Goal: Navigation & Orientation: Go to known website

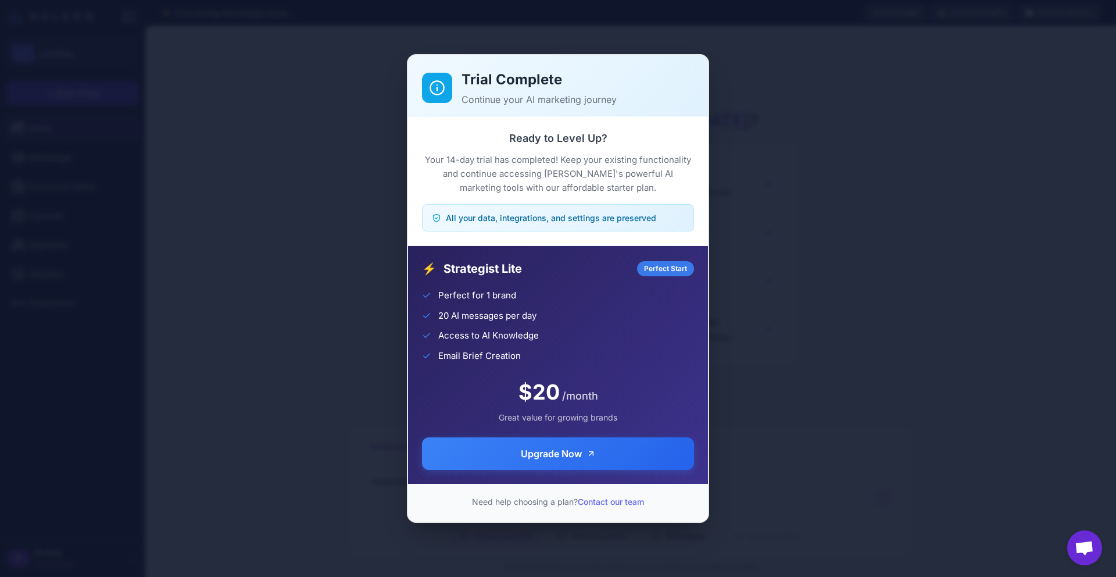
click at [823, 292] on div "Trial Complete Continue your AI marketing journey Ready to Level Up? Your 14-da…" at bounding box center [558, 288] width 1116 height 558
click at [276, 10] on div "Trial Complete Continue your AI marketing journey Ready to Level Up? Your 14-da…" at bounding box center [558, 288] width 1116 height 558
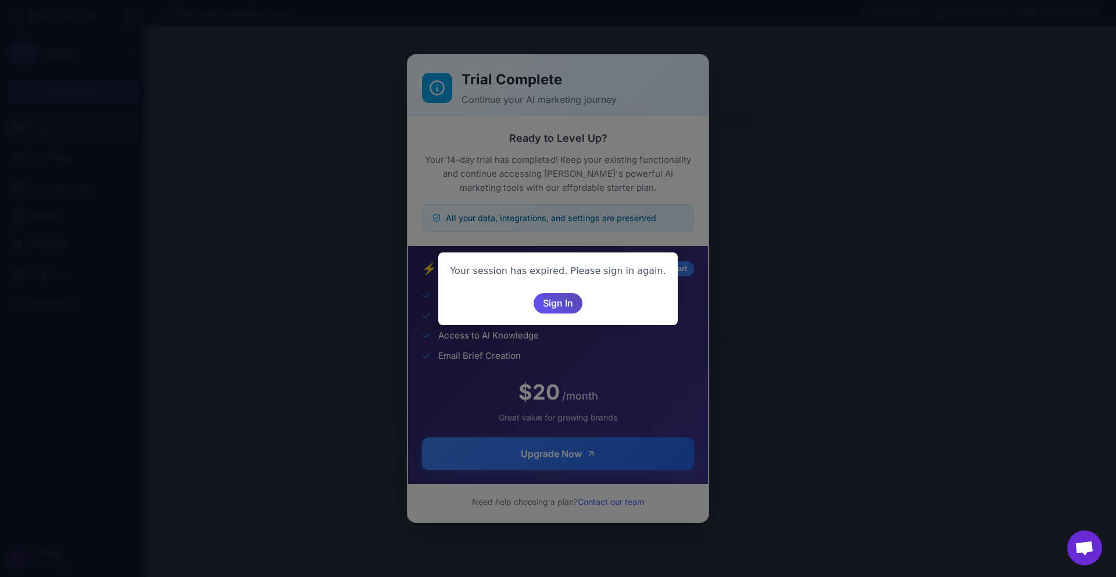
click at [563, 306] on span "Sign In" at bounding box center [558, 303] width 30 height 20
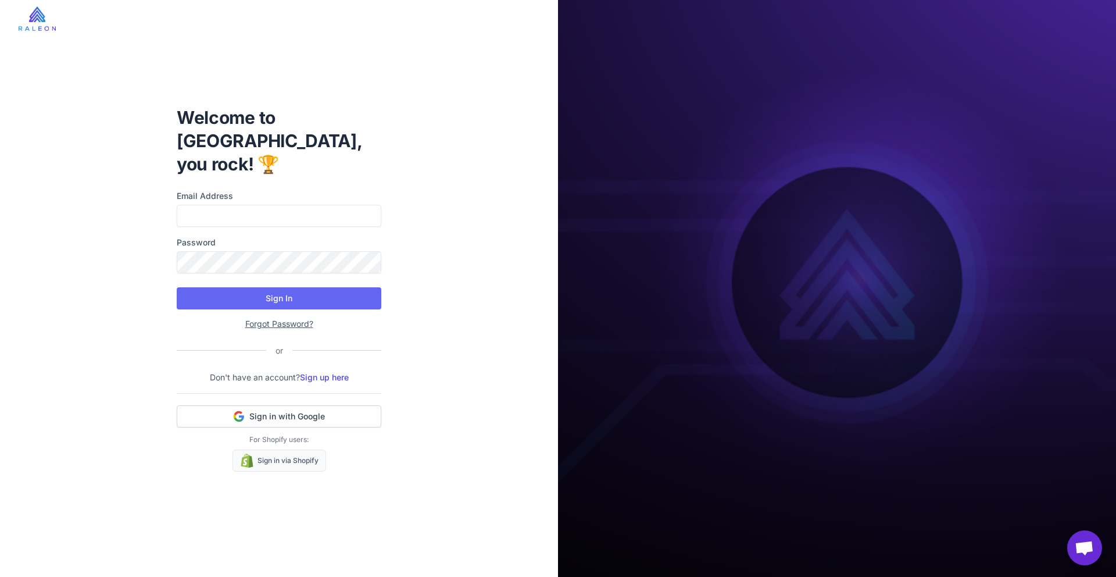
click at [300, 122] on h1 "Welcome to Raleon, you rock! 🏆" at bounding box center [279, 141] width 205 height 70
